Goal: Find specific page/section: Find specific page/section

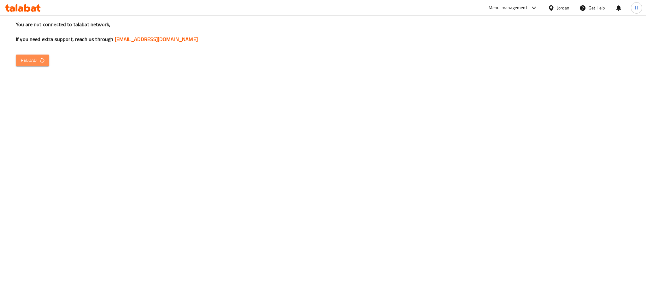
click at [42, 59] on icon "button" at bounding box center [42, 60] width 6 height 6
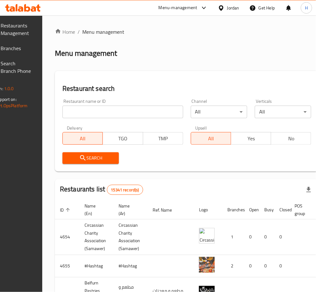
click at [151, 107] on input "search" at bounding box center [122, 112] width 121 height 13
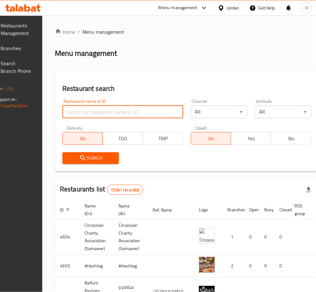
paste input "669858"
type input "669858"
click button "Search" at bounding box center [90, 158] width 56 height 12
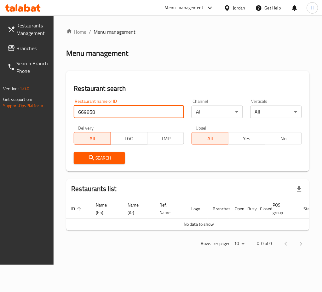
click at [34, 44] on span "Branches" at bounding box center [32, 48] width 32 height 8
